Goal: Transaction & Acquisition: Purchase product/service

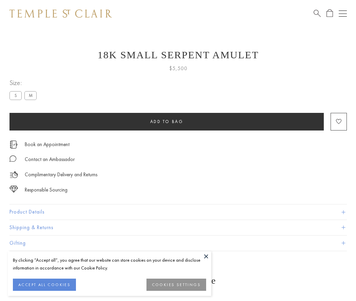
scroll to position [27, 0]
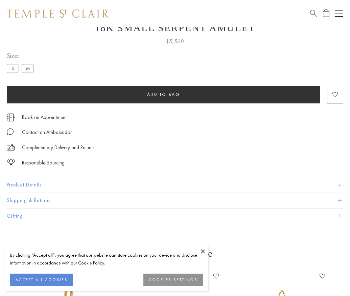
click at [164, 94] on span "Add to bag" at bounding box center [163, 94] width 33 height 6
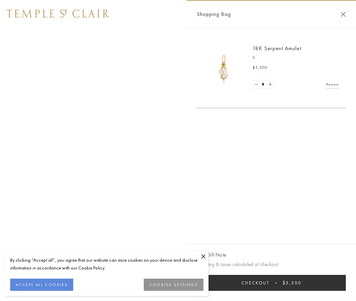
click at [271, 282] on button "Checkout $5,500" at bounding box center [270, 283] width 149 height 16
